Goal: Navigation & Orientation: Go to known website

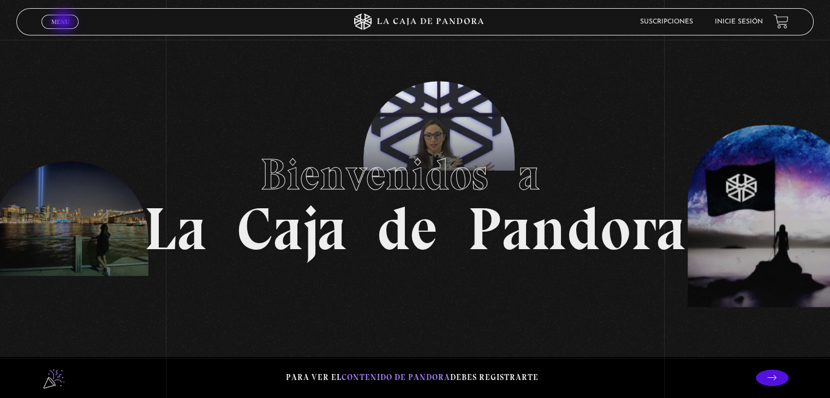
click at [64, 22] on span "Menu" at bounding box center [60, 22] width 18 height 7
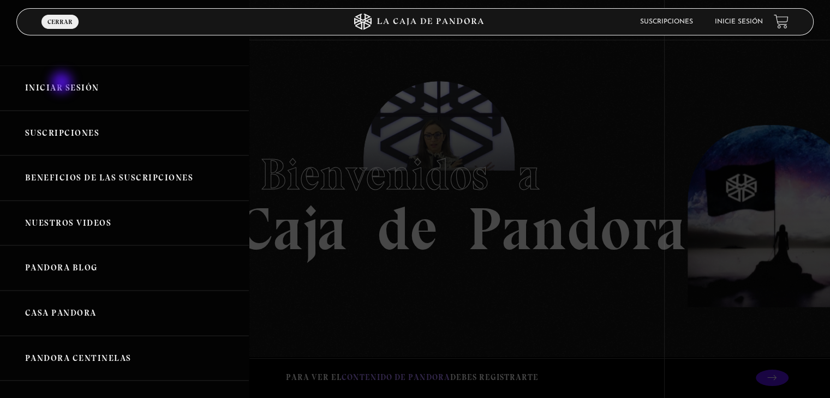
click at [62, 89] on link "Iniciar Sesión" at bounding box center [124, 87] width 249 height 45
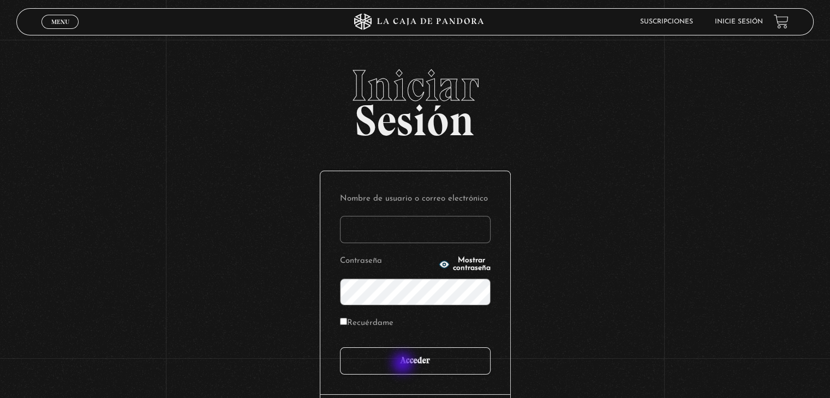
type input "sacuna83@gmail.com"
click at [404, 364] on input "Acceder" at bounding box center [415, 360] width 151 height 27
